Goal: Navigation & Orientation: Find specific page/section

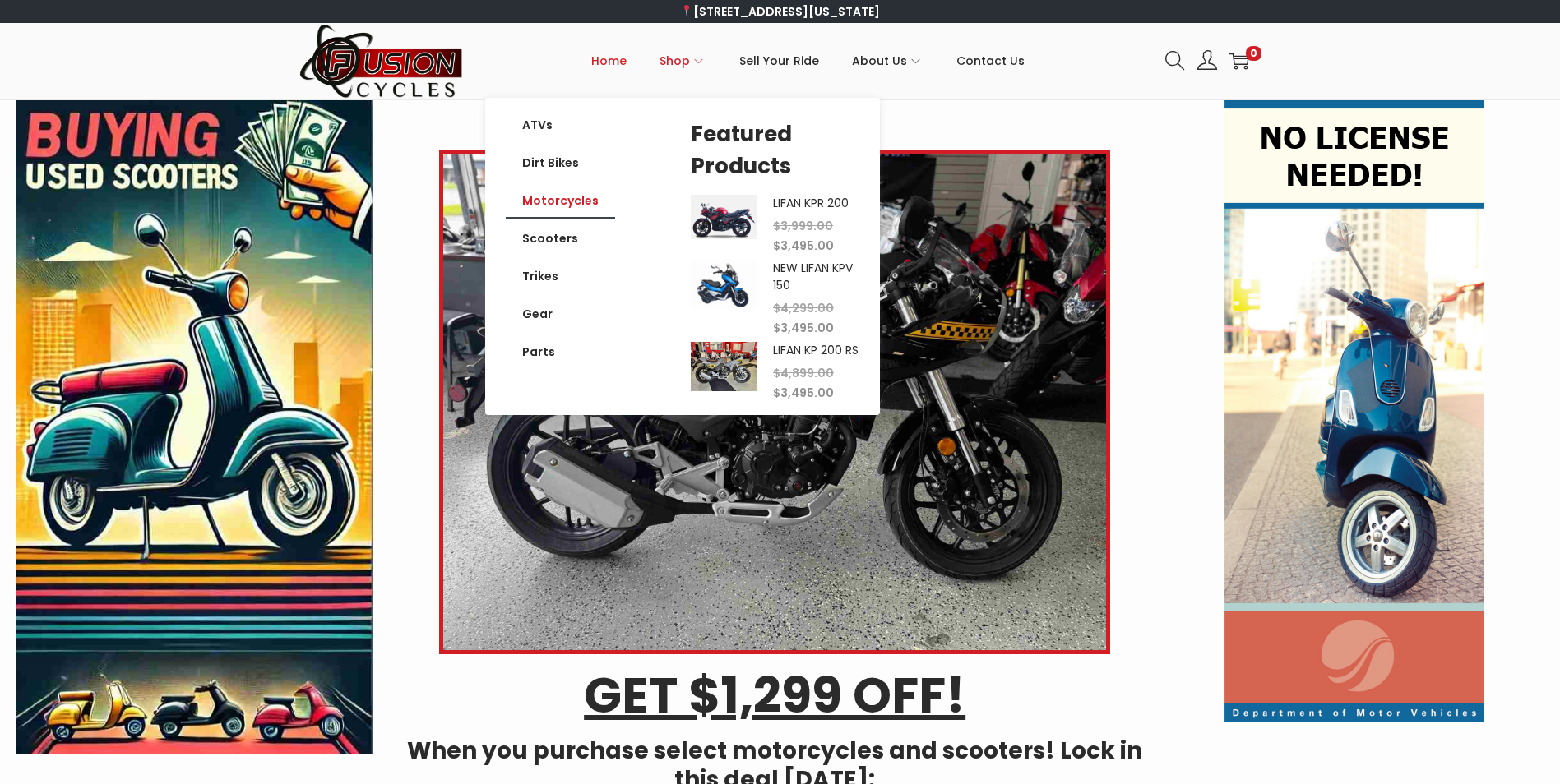
click at [580, 197] on link "Motorcycles" at bounding box center [560, 201] width 109 height 38
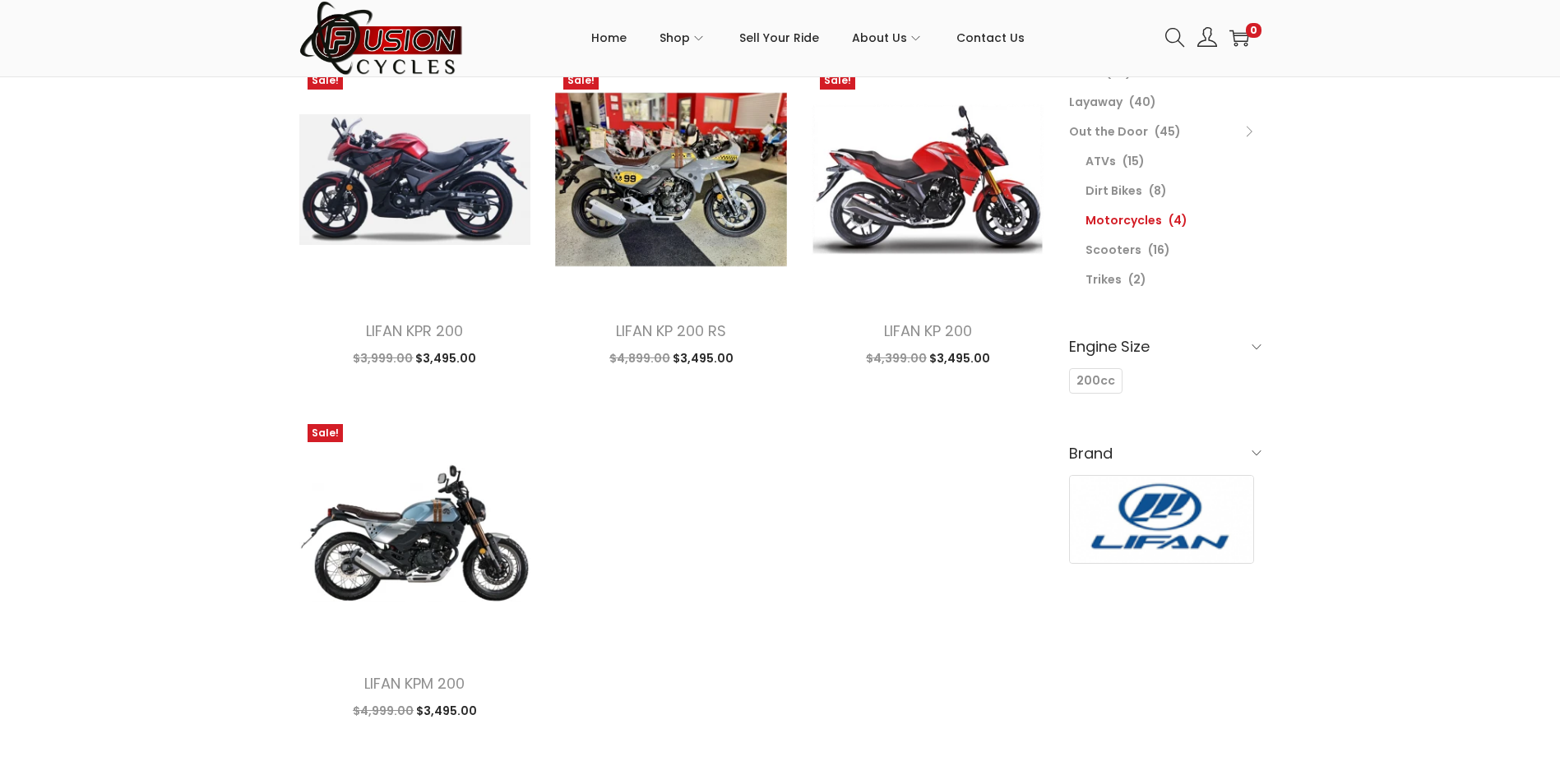
scroll to position [82, 0]
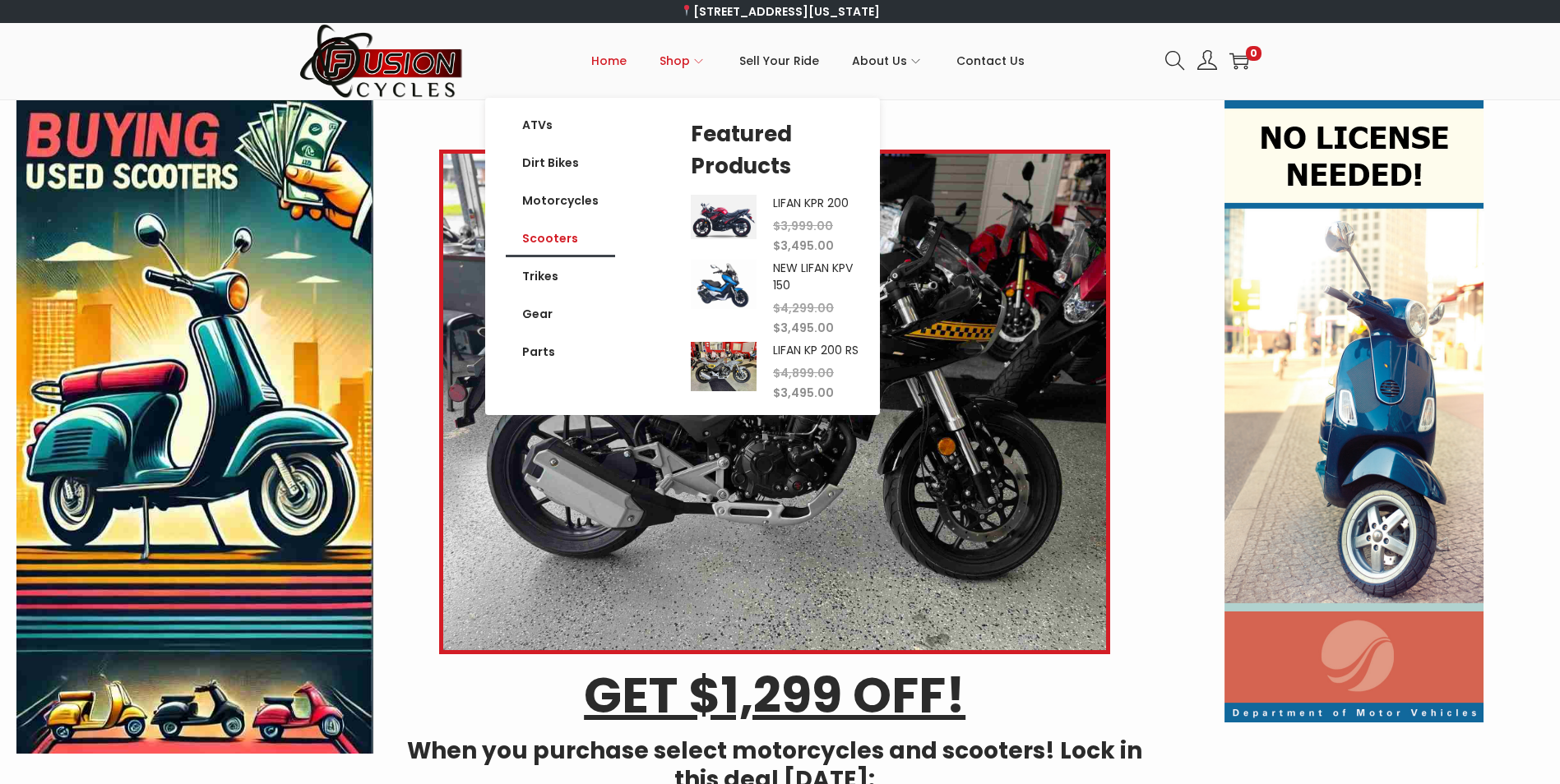
click at [557, 246] on link "Scooters" at bounding box center [560, 239] width 109 height 38
